Goal: Task Accomplishment & Management: Use online tool/utility

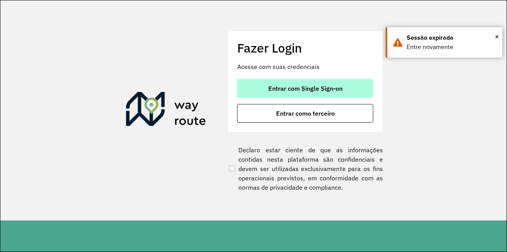
click at [298, 84] on button "Entrar com Single Sign-on" at bounding box center [305, 88] width 136 height 19
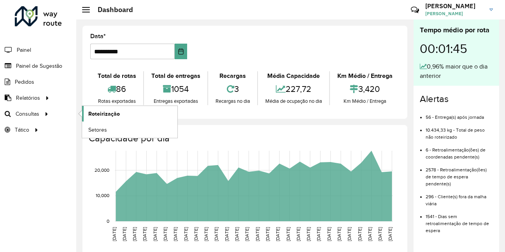
click at [112, 115] on span "Roteirização" at bounding box center [103, 114] width 31 height 8
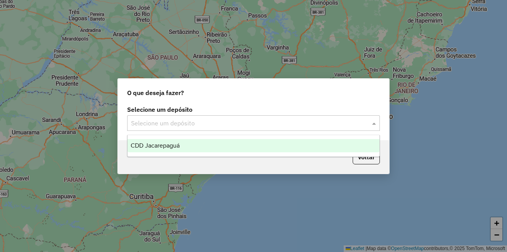
click at [178, 125] on input "text" at bounding box center [245, 123] width 229 height 9
click at [161, 145] on span "CDD Jacarepaguá" at bounding box center [155, 145] width 49 height 7
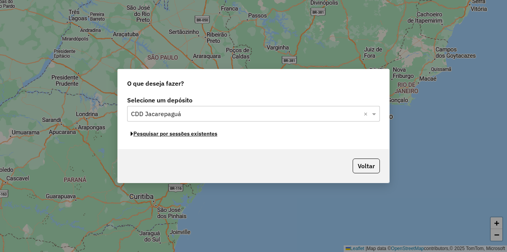
click at [168, 133] on button "Pesquisar por sessões existentes" at bounding box center [174, 134] width 94 height 12
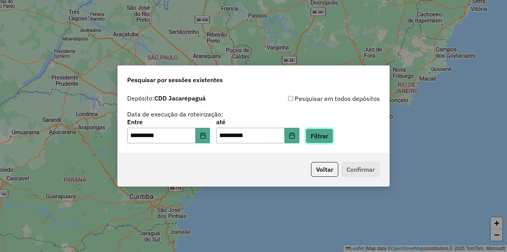
click at [333, 134] on button "Filtrar" at bounding box center [320, 135] width 28 height 15
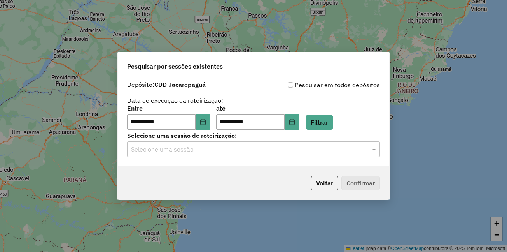
click at [221, 151] on input "text" at bounding box center [245, 149] width 229 height 9
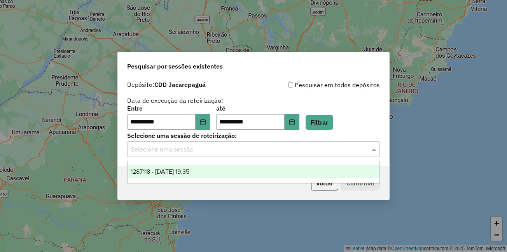
click at [205, 175] on div "1287118 - 02/10/2025 19:35" at bounding box center [254, 171] width 252 height 13
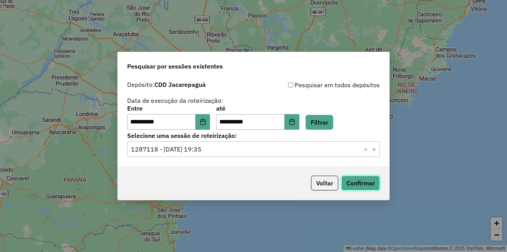
click at [355, 185] on button "Confirmar" at bounding box center [360, 182] width 38 height 15
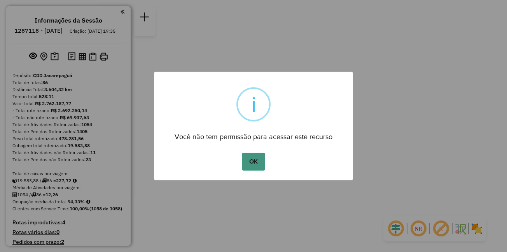
click at [248, 162] on button "OK" at bounding box center [253, 161] width 23 height 18
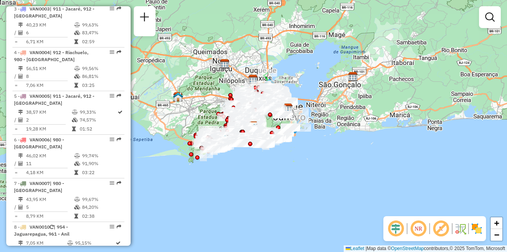
scroll to position [3612, 0]
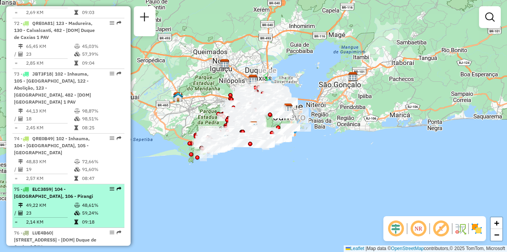
click at [59, 186] on span "| 104 - Olaria, 106 - Pirangi" at bounding box center [53, 192] width 79 height 13
select select "**********"
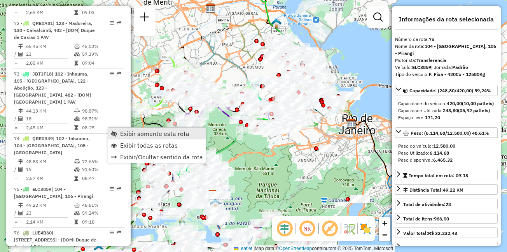
click at [142, 133] on span "Exibir somente esta rota" at bounding box center [154, 133] width 69 height 6
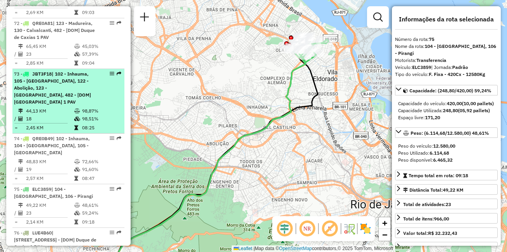
click at [54, 71] on span "| 102 - Inhauma, 105 - Complexo do Alemão, 122 - Abolição, 123 - Madureira, 482…" at bounding box center [52, 88] width 77 height 34
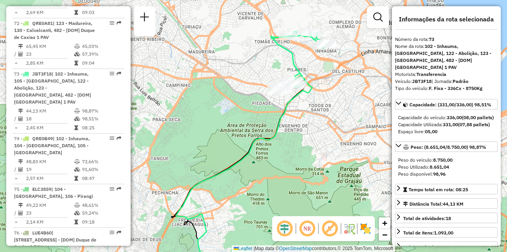
drag, startPoint x: 266, startPoint y: 44, endPoint x: 254, endPoint y: 97, distance: 54.0
click at [254, 97] on div "Janela de atendimento Grade de atendimento Capacidade Transportadoras Veículos …" at bounding box center [253, 126] width 507 height 252
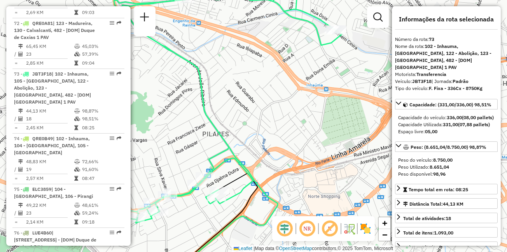
drag, startPoint x: 303, startPoint y: 48, endPoint x: 298, endPoint y: 137, distance: 89.2
click at [298, 137] on div "Janela de atendimento Grade de atendimento Capacidade Transportadoras Veículos …" at bounding box center [253, 126] width 507 height 252
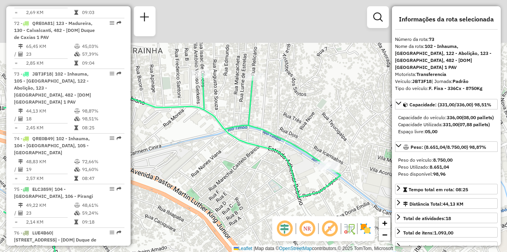
drag, startPoint x: 213, startPoint y: 52, endPoint x: 267, endPoint y: 132, distance: 97.0
click at [267, 132] on icon at bounding box center [171, 213] width 337 height 287
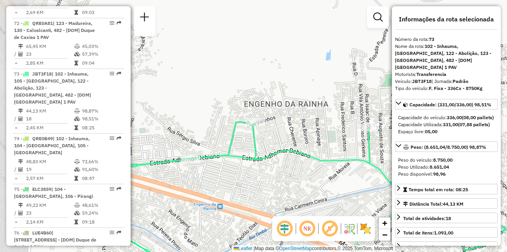
drag, startPoint x: 199, startPoint y: 89, endPoint x: 365, endPoint y: 143, distance: 174.0
click at [365, 143] on icon at bounding box center [310, 226] width 391 height 206
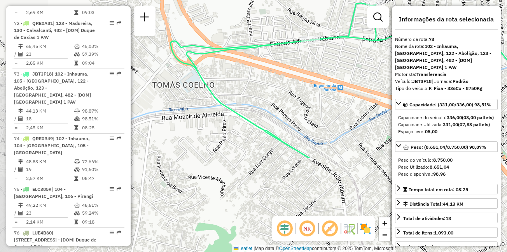
drag, startPoint x: 212, startPoint y: 159, endPoint x: 332, endPoint y: 40, distance: 168.8
click at [332, 40] on icon at bounding box center [398, 81] width 456 height 153
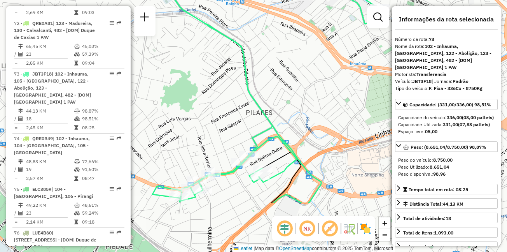
drag, startPoint x: 292, startPoint y: 129, endPoint x: 271, endPoint y: 153, distance: 32.3
click at [216, 53] on div "Janela de atendimento Grade de atendimento Capacidade Transportadoras Veículos …" at bounding box center [253, 126] width 507 height 252
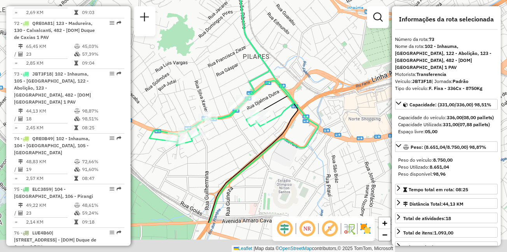
drag, startPoint x: 271, startPoint y: 129, endPoint x: 269, endPoint y: 86, distance: 43.2
click at [269, 86] on div "Janela de atendimento Grade de atendimento Capacidade Transportadoras Veículos …" at bounding box center [253, 126] width 507 height 252
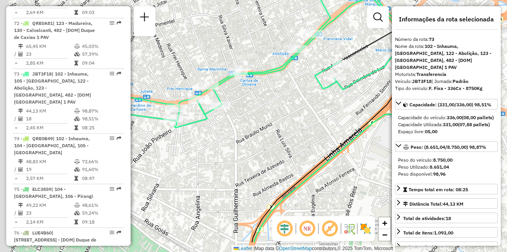
drag, startPoint x: 213, startPoint y: 96, endPoint x: 304, endPoint y: 61, distance: 97.5
click at [304, 61] on div "Janela de atendimento Grade de atendimento Capacidade Transportadoras Veículos …" at bounding box center [253, 126] width 507 height 252
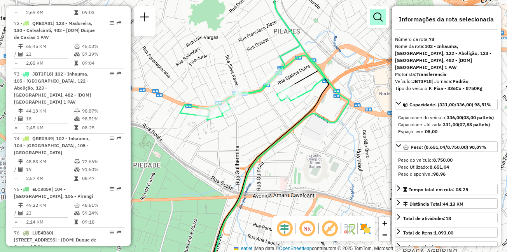
scroll to position [1193, 0]
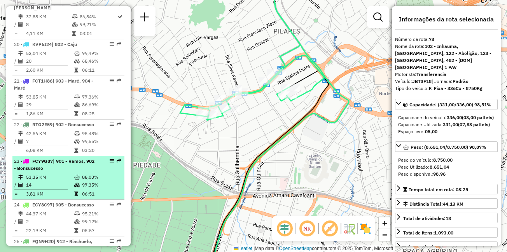
click at [64, 157] on div "23 - FCY9G87 | 901 - Ramos, 902 - Bonsucesso" at bounding box center [55, 164] width 82 height 14
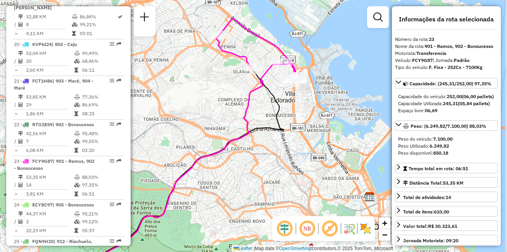
drag, startPoint x: 321, startPoint y: 89, endPoint x: 272, endPoint y: 79, distance: 49.6
click at [272, 79] on div "Janela de atendimento Grade de atendimento Capacidade Transportadoras Veículos …" at bounding box center [253, 126] width 507 height 252
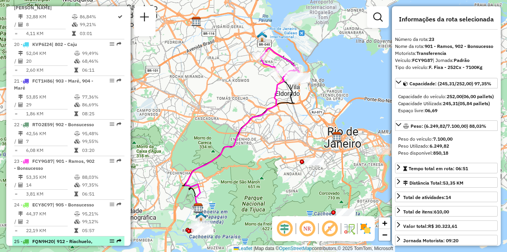
click at [63, 238] on div "25 - FQN9H20 | 912 - Riachuelo, 913 - Cachambi" at bounding box center [55, 245] width 82 height 14
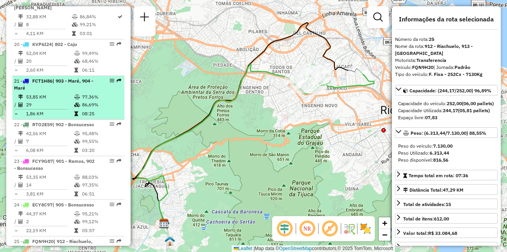
click at [48, 78] on span "FCT1H86" at bounding box center [42, 81] width 20 height 6
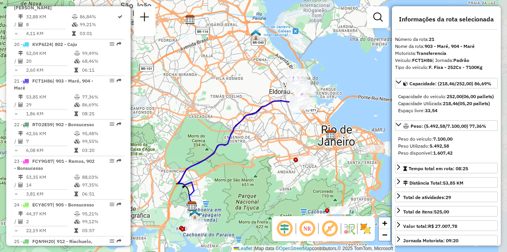
drag, startPoint x: 293, startPoint y: 94, endPoint x: 279, endPoint y: 114, distance: 24.3
click at [279, 114] on div "Janela de atendimento Grade de atendimento Capacidade Transportadoras Veículos …" at bounding box center [253, 126] width 507 height 252
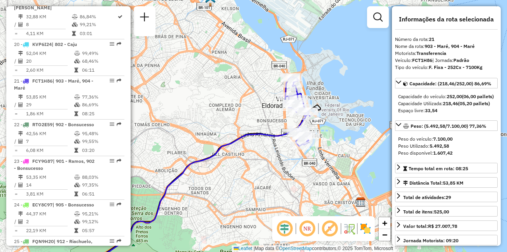
drag, startPoint x: 287, startPoint y: 89, endPoint x: 290, endPoint y: 117, distance: 29.0
click at [279, 121] on div "Janela de atendimento Grade de atendimento Capacidade Transportadoras Veículos …" at bounding box center [253, 126] width 507 height 252
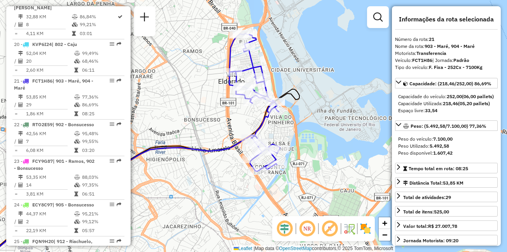
drag, startPoint x: 280, startPoint y: 126, endPoint x: 230, endPoint y: 113, distance: 51.9
click at [230, 113] on div "Janela de atendimento Grade de atendimento Capacidade Transportadoras Veículos …" at bounding box center [253, 126] width 507 height 252
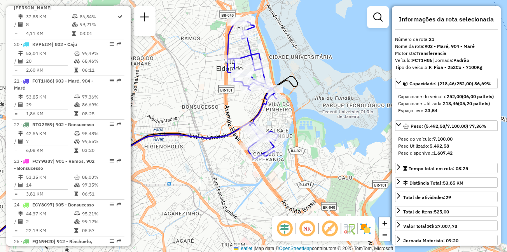
drag, startPoint x: 216, startPoint y: 127, endPoint x: 227, endPoint y: 118, distance: 14.4
click at [227, 118] on div "Janela de atendimento Grade de atendimento Capacidade Transportadoras Veículos …" at bounding box center [253, 126] width 507 height 252
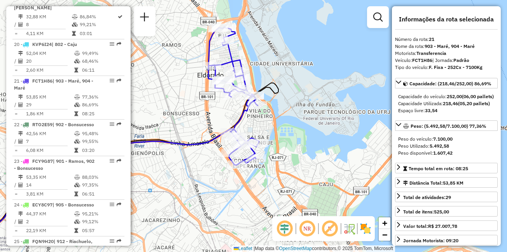
drag, startPoint x: 253, startPoint y: 104, endPoint x: 215, endPoint y: 123, distance: 42.3
click at [215, 123] on div "Janela de atendimento Grade de atendimento Capacidade Transportadoras Veículos …" at bounding box center [253, 126] width 507 height 252
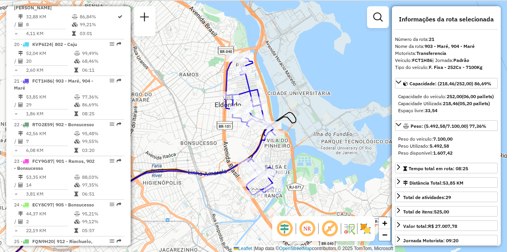
drag, startPoint x: 222, startPoint y: 94, endPoint x: 237, endPoint y: 119, distance: 29.1
click at [239, 124] on icon at bounding box center [251, 125] width 51 height 138
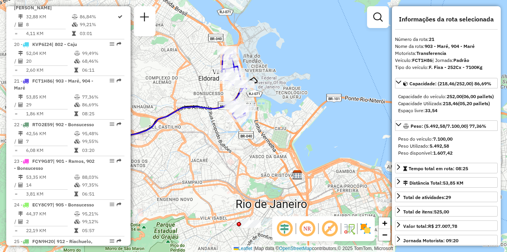
drag, startPoint x: 201, startPoint y: 125, endPoint x: 191, endPoint y: 83, distance: 42.8
click at [191, 83] on div "Janela de atendimento Grade de atendimento Capacidade Transportadoras Veículos …" at bounding box center [253, 126] width 507 height 252
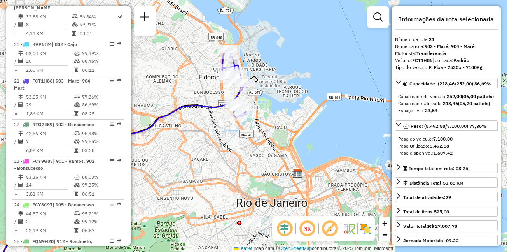
scroll to position [3750, 0]
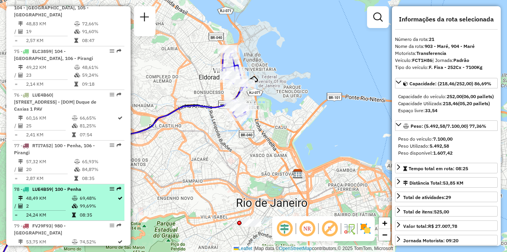
click at [47, 194] on td "48,49 KM" at bounding box center [49, 198] width 46 height 8
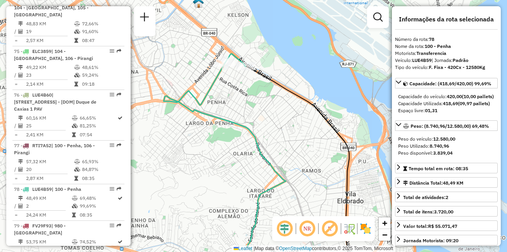
scroll to position [1505, 0]
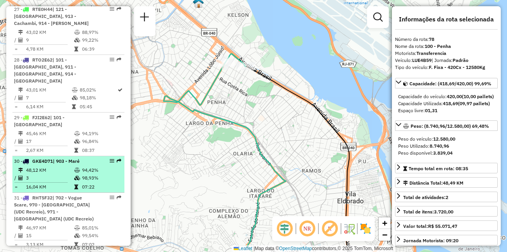
click at [66, 166] on td "48,12 KM" at bounding box center [50, 170] width 48 height 8
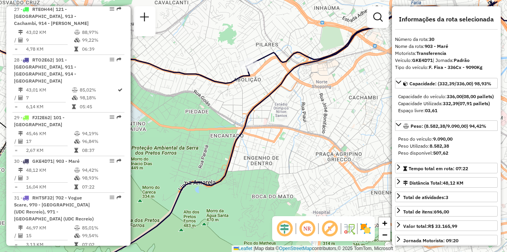
drag, startPoint x: 270, startPoint y: 39, endPoint x: 271, endPoint y: 67, distance: 27.7
click at [271, 67] on div "Janela de atendimento Grade de atendimento Capacidade Transportadoras Veículos …" at bounding box center [253, 126] width 507 height 252
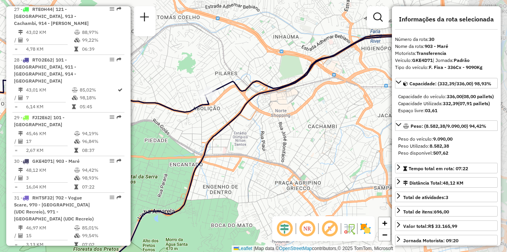
drag, startPoint x: 325, startPoint y: 47, endPoint x: 284, endPoint y: 75, distance: 49.5
click at [284, 75] on div "Janela de atendimento Grade de atendimento Capacidade Transportadoras Veículos …" at bounding box center [253, 126] width 507 height 252
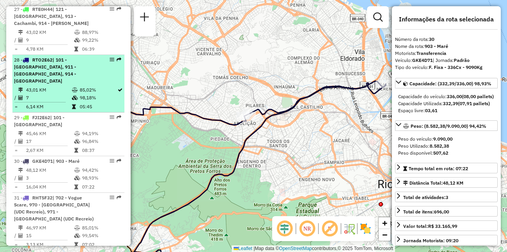
click at [54, 57] on span "| 101 - Higienópolis, 911 - Jacaré, 914 - Maria de Graças" at bounding box center [45, 70] width 62 height 27
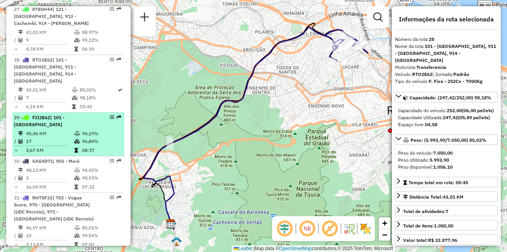
click at [65, 114] on span "| 101 - Higienópolis" at bounding box center [39, 120] width 51 height 13
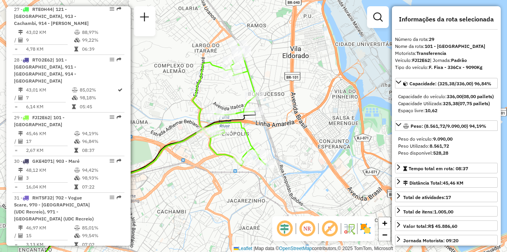
drag, startPoint x: 302, startPoint y: 65, endPoint x: 206, endPoint y: 102, distance: 103.3
click at [206, 102] on div "Janela de atendimento Grade de atendimento Capacidade Transportadoras Veículos …" at bounding box center [253, 126] width 507 height 252
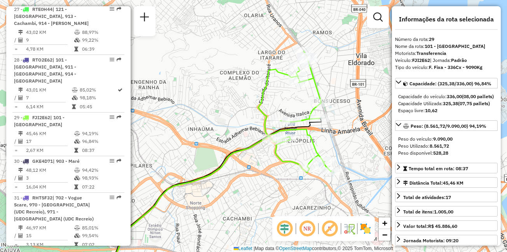
drag, startPoint x: 209, startPoint y: 79, endPoint x: 283, endPoint y: 87, distance: 73.9
click at [283, 87] on div "Janela de atendimento Grade de atendimento Capacidade Transportadoras Veículos …" at bounding box center [253, 126] width 507 height 252
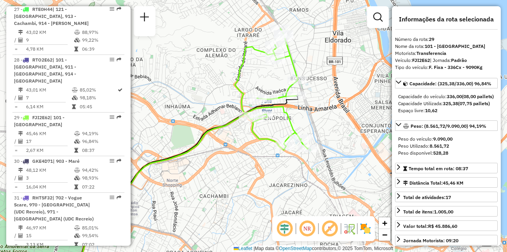
drag, startPoint x: 298, startPoint y: 113, endPoint x: 267, endPoint y: 91, distance: 38.1
click at [267, 91] on div "Janela de atendimento Grade de atendimento Capacidade Transportadoras Veículos …" at bounding box center [253, 126] width 507 height 252
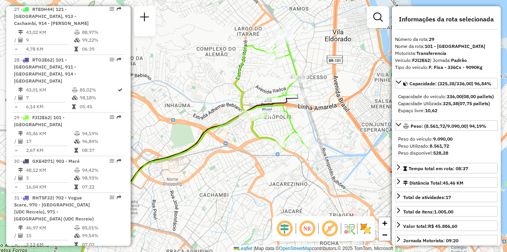
click at [228, 187] on div "Janela de atendimento Grade de atendimento Capacidade Transportadoras Veículos …" at bounding box center [253, 126] width 507 height 252
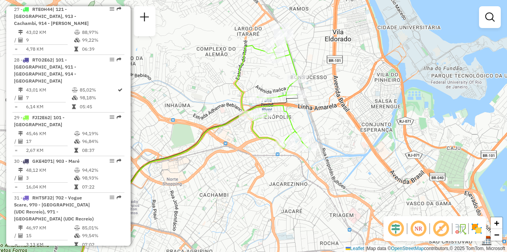
scroll to position [1193, 0]
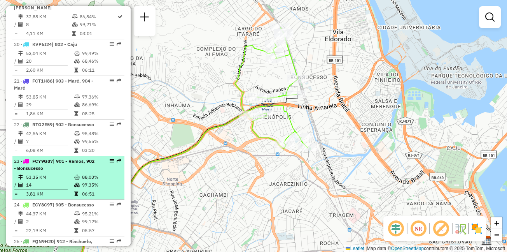
click at [72, 158] on span "| 901 - Ramos, 902 - Bonsucesso" at bounding box center [54, 164] width 80 height 13
select select "**********"
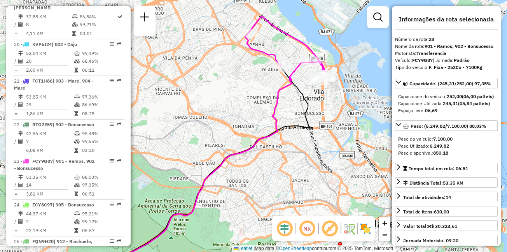
drag, startPoint x: 311, startPoint y: 70, endPoint x: 275, endPoint y: 84, distance: 39.1
click at [275, 84] on div "Janela de atendimento Grade de atendimento Capacidade Transportadoras Veículos …" at bounding box center [253, 126] width 507 height 252
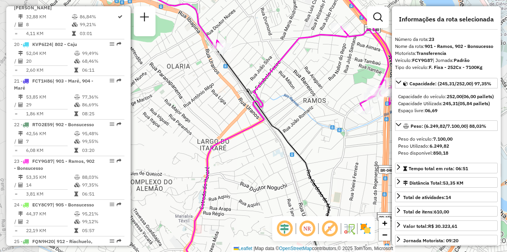
drag, startPoint x: 196, startPoint y: 71, endPoint x: 329, endPoint y: 82, distance: 133.9
click at [329, 82] on div "Janela de atendimento Grade de atendimento Capacidade Transportadoras Veículos …" at bounding box center [253, 126] width 507 height 252
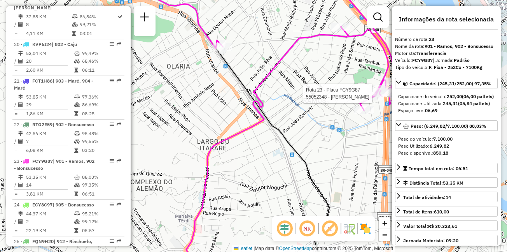
click at [254, 87] on icon at bounding box center [267, 151] width 162 height 250
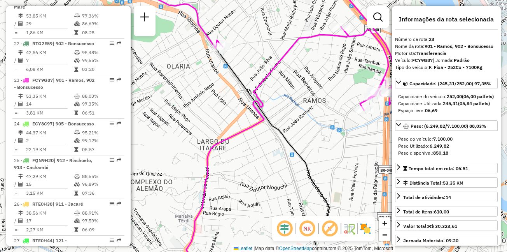
scroll to position [1308, 0]
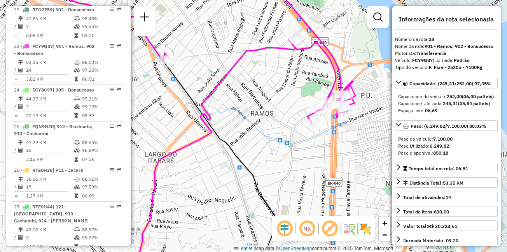
drag, startPoint x: 329, startPoint y: 61, endPoint x: 264, endPoint y: 75, distance: 66.4
click at [264, 75] on div "Janela de atendimento Grade de atendimento Capacidade Transportadoras Veículos …" at bounding box center [253, 126] width 507 height 252
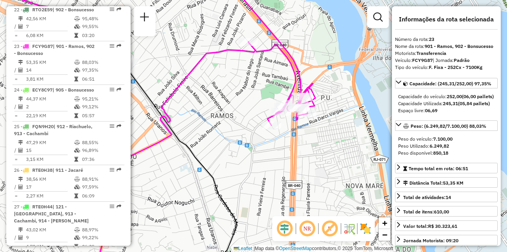
drag, startPoint x: 283, startPoint y: 106, endPoint x: 258, endPoint y: 107, distance: 24.9
click at [258, 107] on div "Janela de atendimento Grade de atendimento Capacidade Transportadoras Veículos …" at bounding box center [253, 126] width 507 height 252
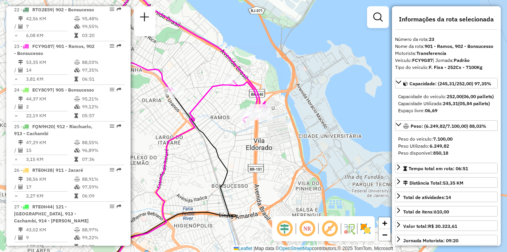
drag, startPoint x: 262, startPoint y: 115, endPoint x: 235, endPoint y: 119, distance: 27.6
click at [235, 119] on div "Janela de atendimento Grade de atendimento Capacidade Transportadoras Veículos …" at bounding box center [253, 126] width 507 height 252
